Goal: Task Accomplishment & Management: Manage account settings

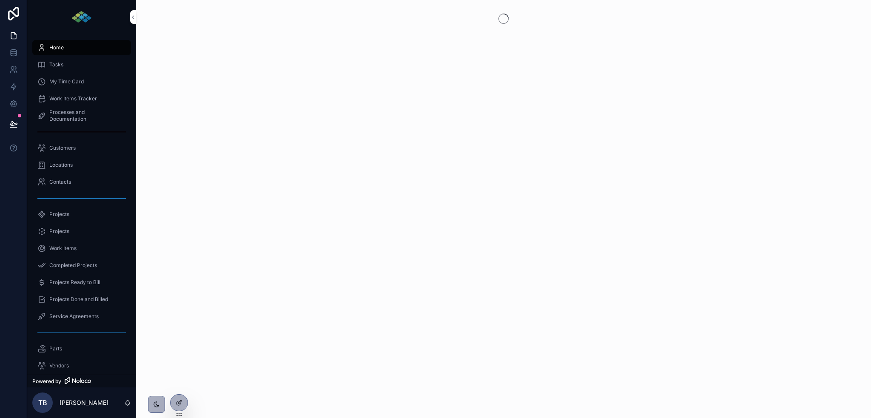
click at [61, 63] on span "Tasks" at bounding box center [56, 64] width 14 height 7
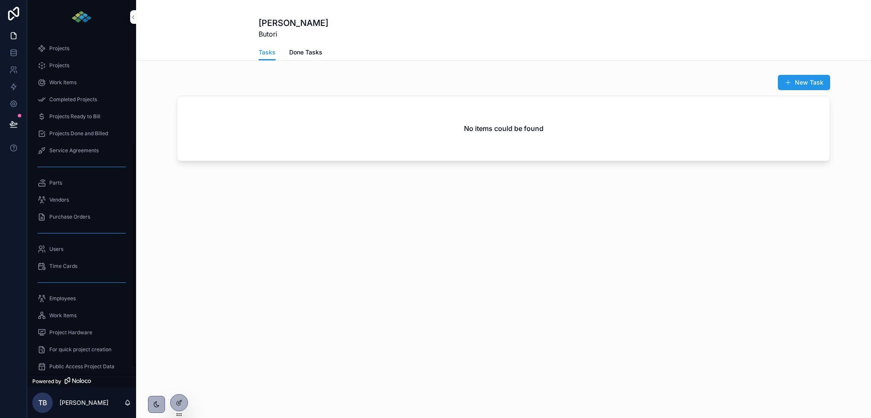
scroll to position [170, 0]
click at [67, 261] on span "Time Cards" at bounding box center [63, 262] width 28 height 7
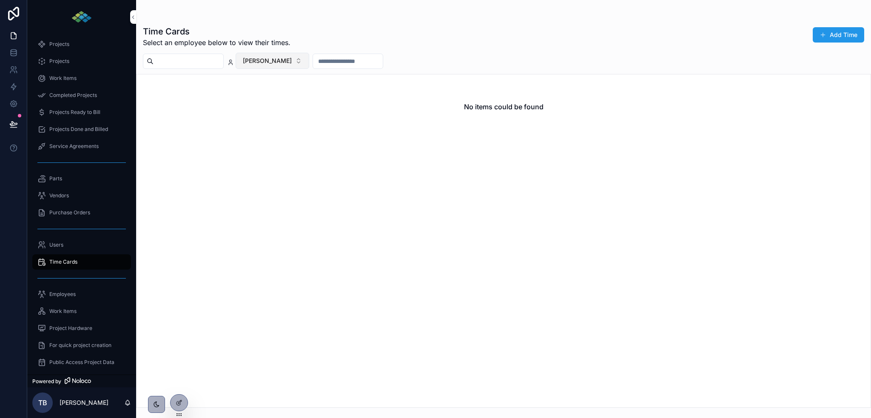
click at [303, 62] on button "[PERSON_NAME]" at bounding box center [273, 61] width 74 height 16
click at [270, 134] on span "[PERSON_NAME]" at bounding box center [253, 136] width 49 height 9
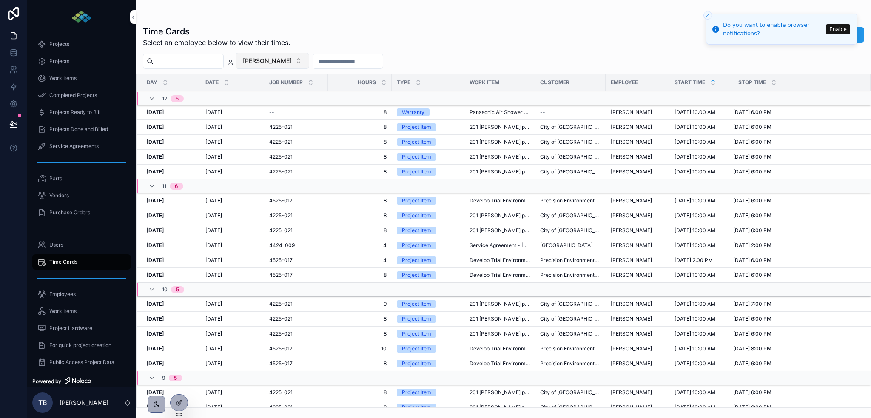
click at [309, 60] on button "[PERSON_NAME]" at bounding box center [273, 61] width 74 height 16
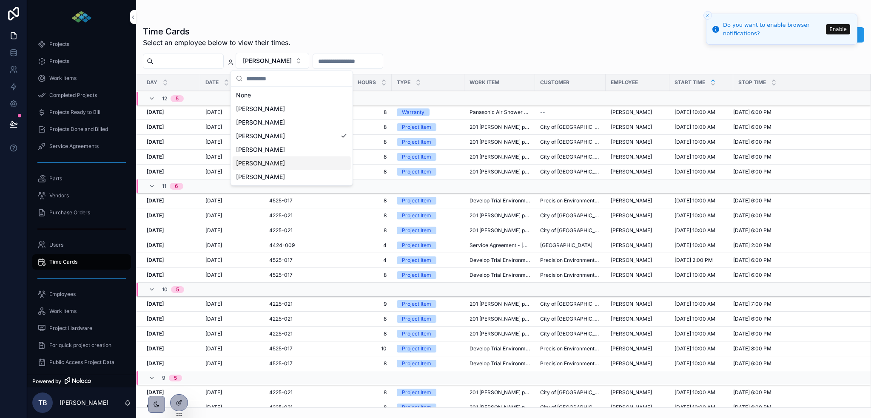
click at [285, 164] on div "[PERSON_NAME]" at bounding box center [292, 163] width 118 height 14
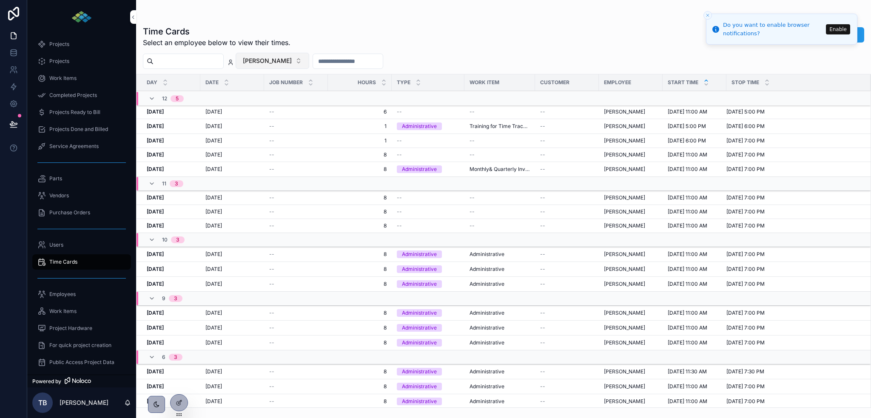
click at [309, 59] on button "[PERSON_NAME]" at bounding box center [273, 61] width 74 height 16
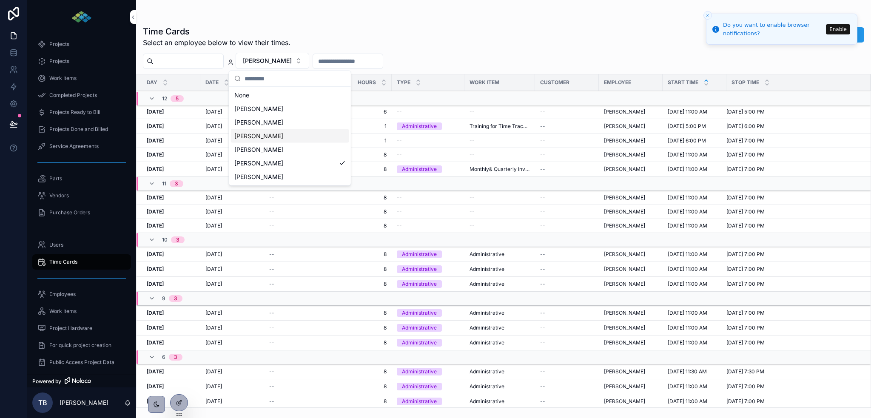
click at [269, 133] on span "[PERSON_NAME]" at bounding box center [258, 136] width 49 height 9
